Goal: Find specific page/section: Find specific page/section

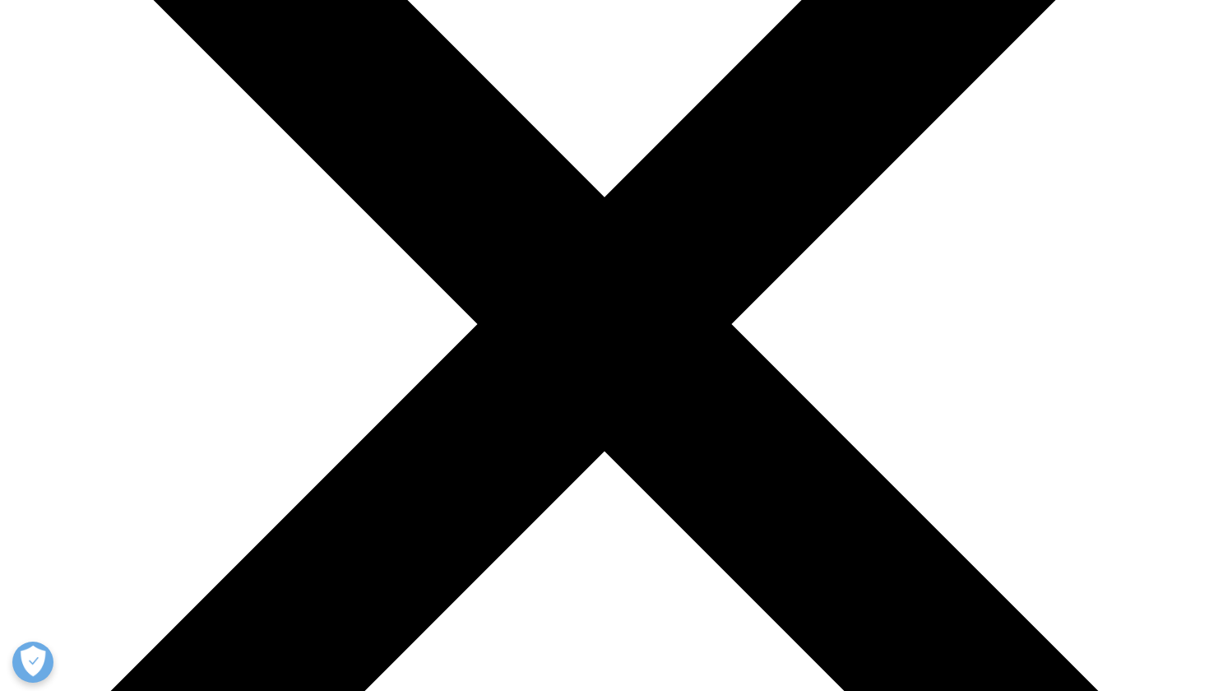
scroll to position [295, 0]
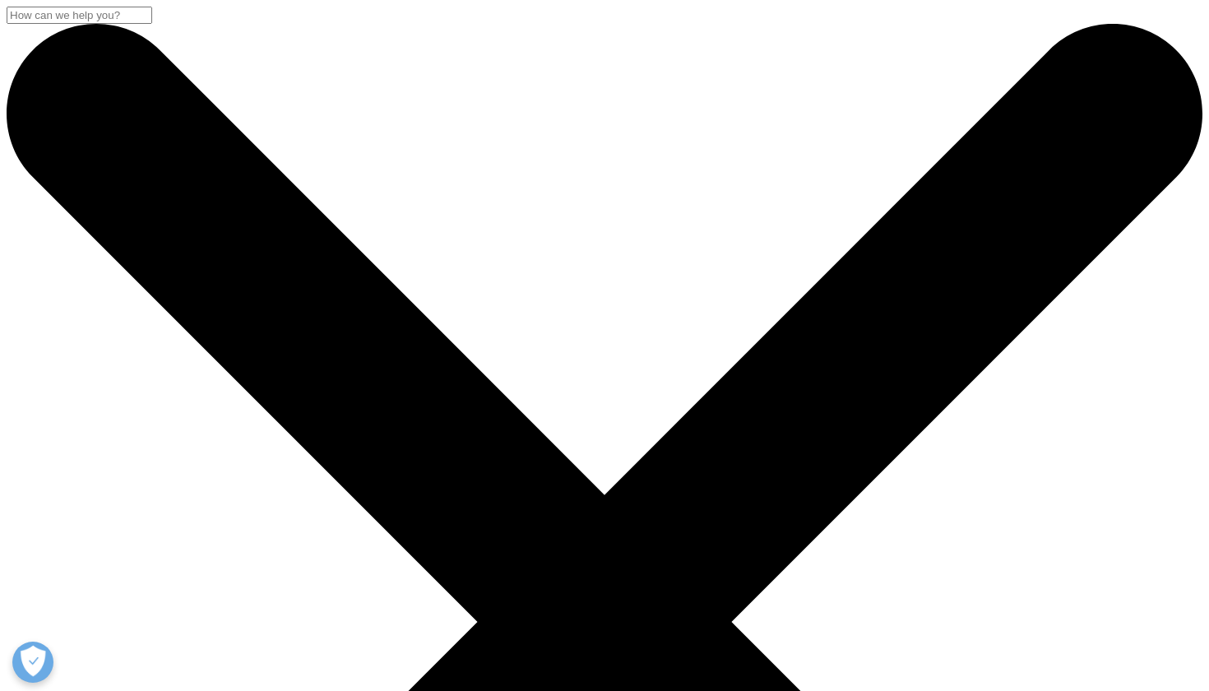
scroll to position [0, 0]
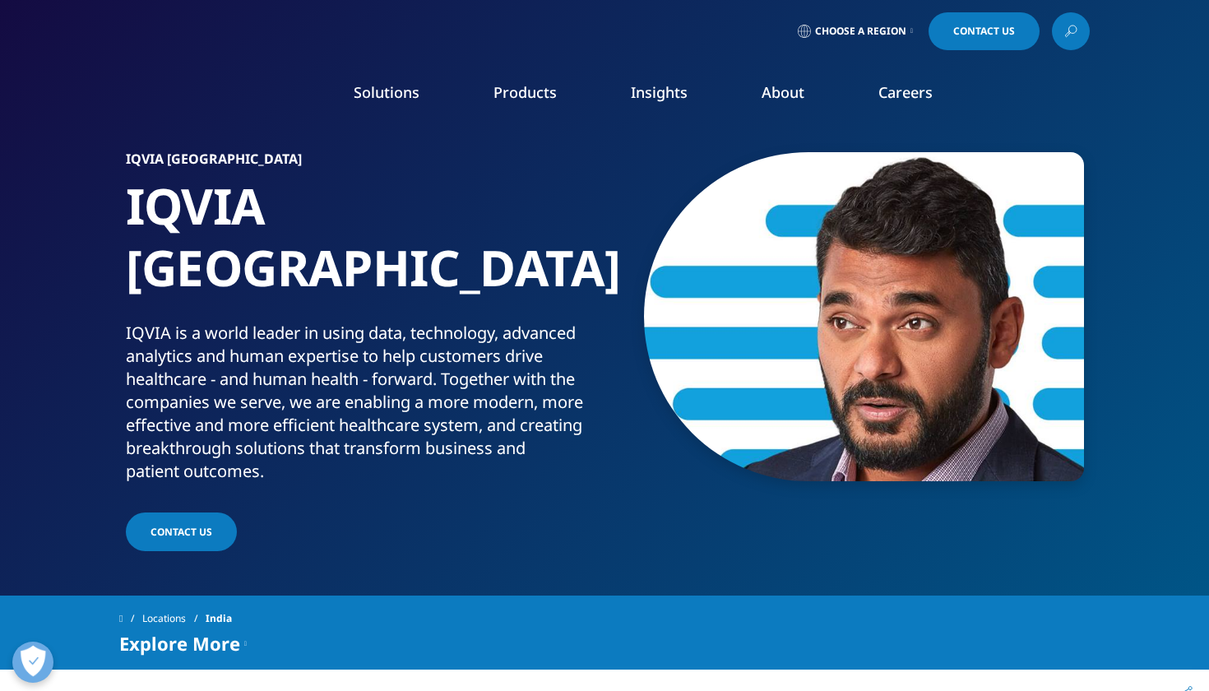
click at [853, 33] on span "Choose a Region" at bounding box center [860, 31] width 91 height 13
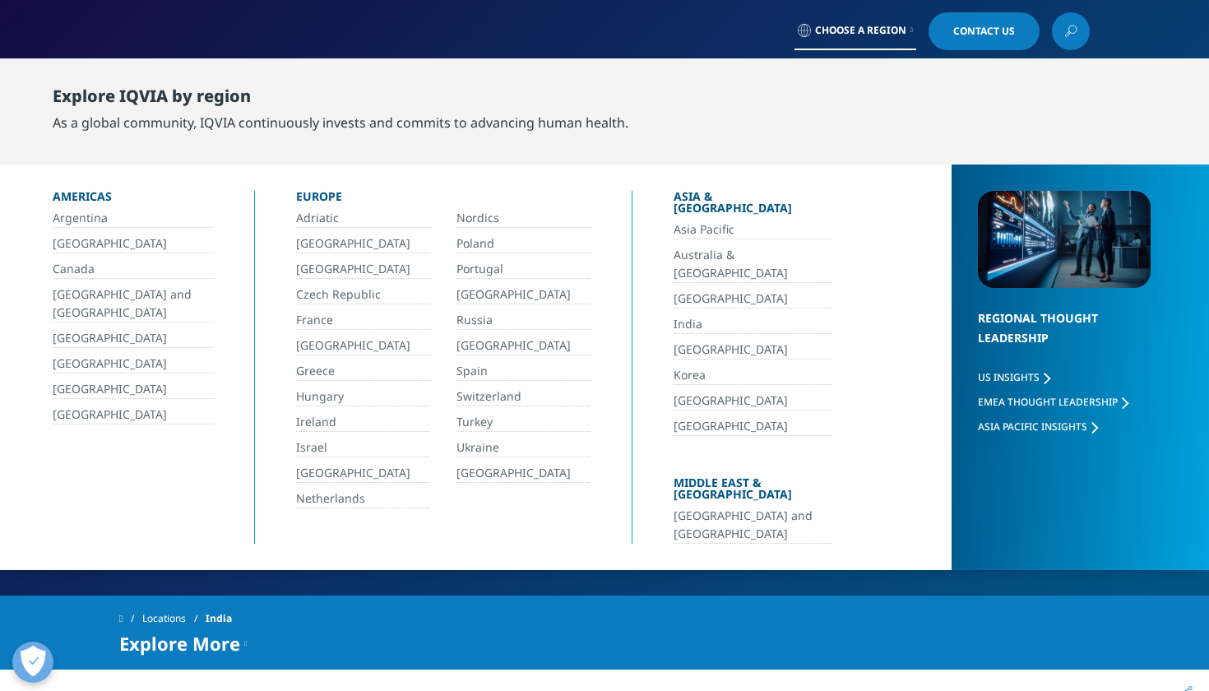
click at [689, 315] on link "India" at bounding box center [752, 324] width 158 height 19
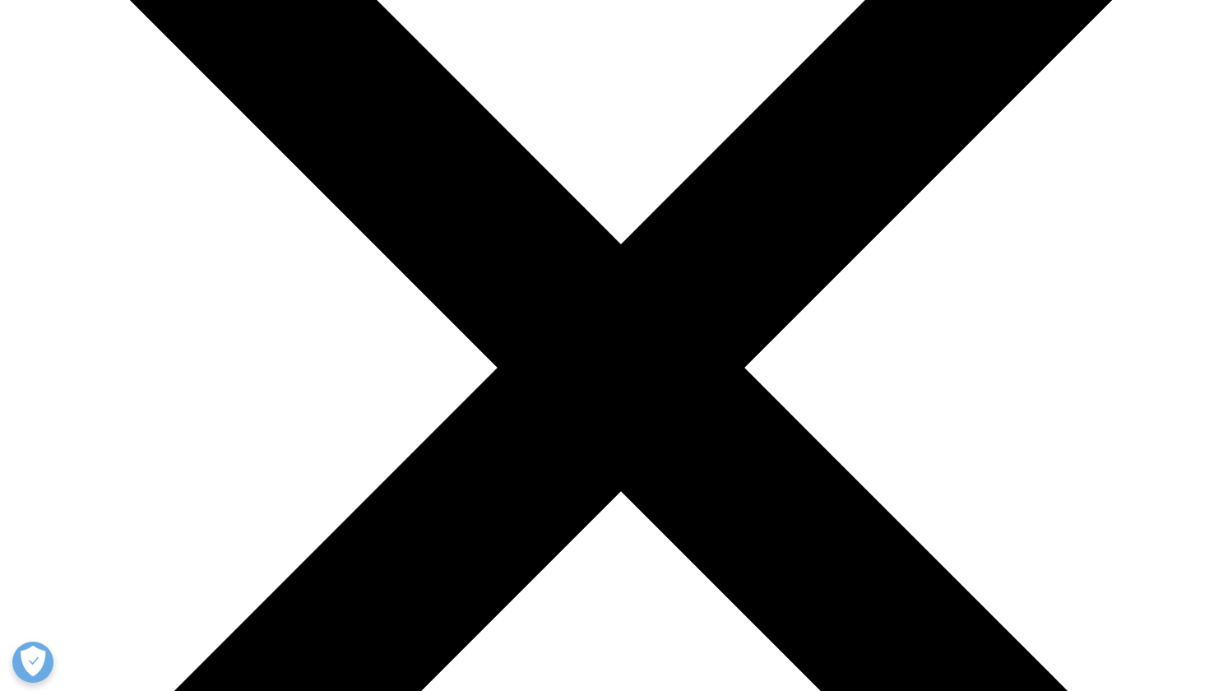
scroll to position [5510, 0]
